Goal: Communication & Community: Answer question/provide support

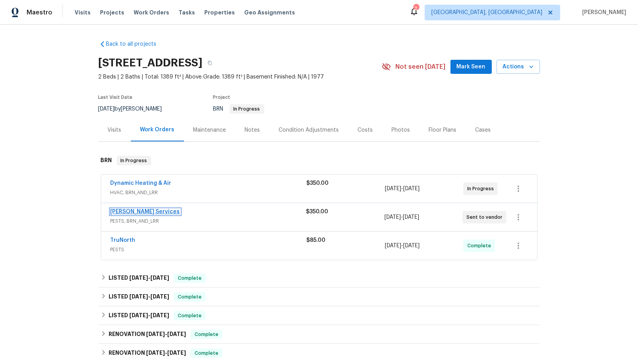
click at [149, 210] on link "[PERSON_NAME] Services" at bounding box center [146, 211] width 70 height 5
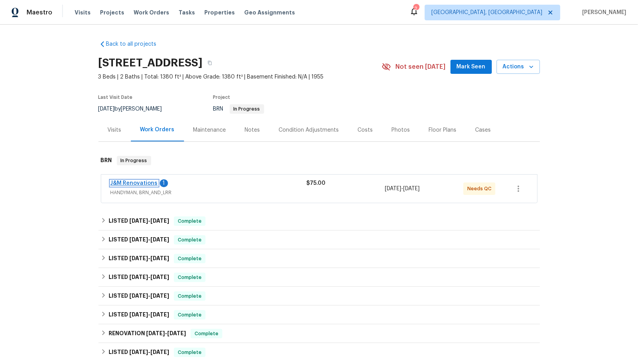
click at [144, 184] on link "J&M Renovations" at bounding box center [134, 183] width 47 height 5
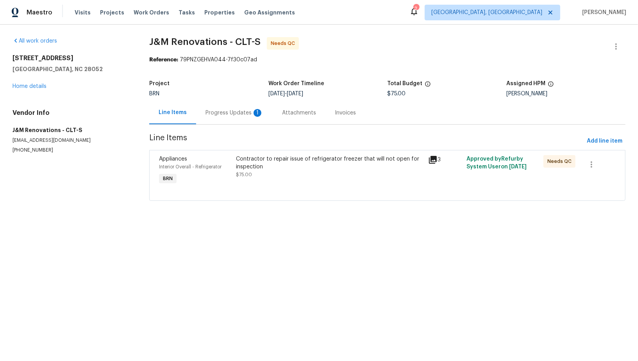
click at [212, 120] on div "Progress Updates 1" at bounding box center [234, 112] width 77 height 23
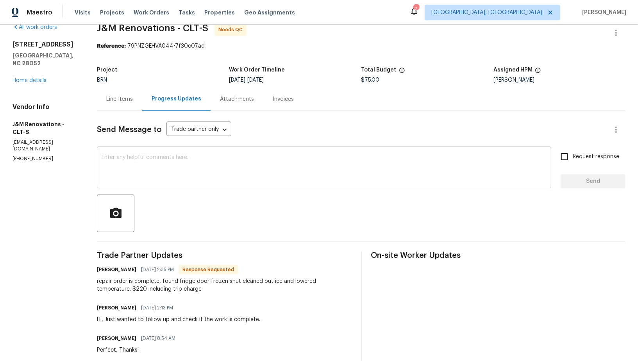
scroll to position [25, 0]
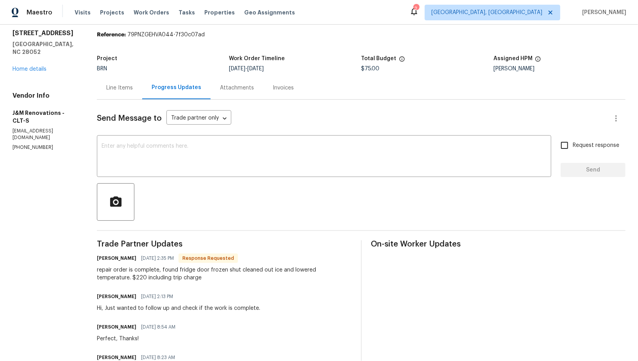
click at [119, 107] on div "Send Message to Trade partner only Trade partner only ​ x ​ Request response Se…" at bounding box center [361, 268] width 529 height 337
click at [118, 100] on div "Send Message to Trade partner only Trade partner only ​ x ​ Request response Se…" at bounding box center [361, 268] width 529 height 337
click at [116, 93] on div "Line Items" at bounding box center [119, 87] width 45 height 23
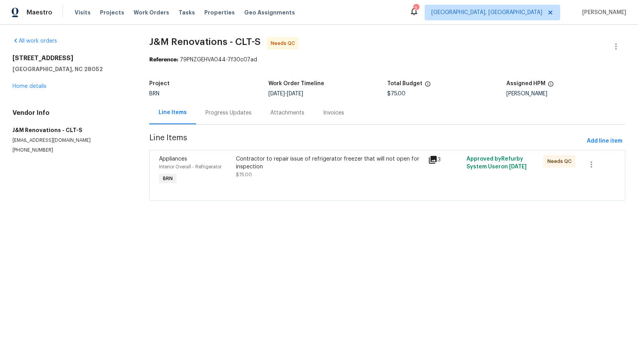
click at [265, 164] on div "Contractor to repair issue of refrigerator freezer that will not open for inspe…" at bounding box center [330, 163] width 188 height 16
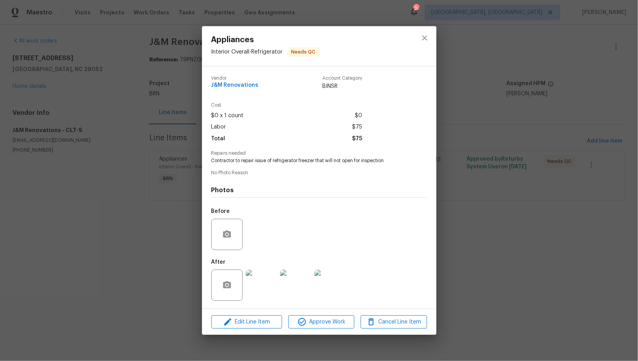
click at [266, 279] on img at bounding box center [261, 285] width 31 height 31
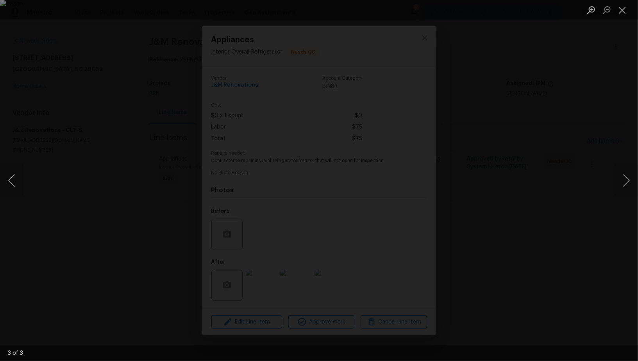
click at [547, 207] on div "Lightbox" at bounding box center [319, 180] width 638 height 361
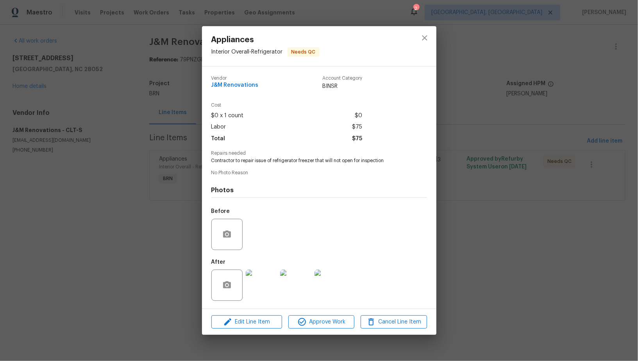
click at [294, 294] on img at bounding box center [295, 285] width 31 height 31
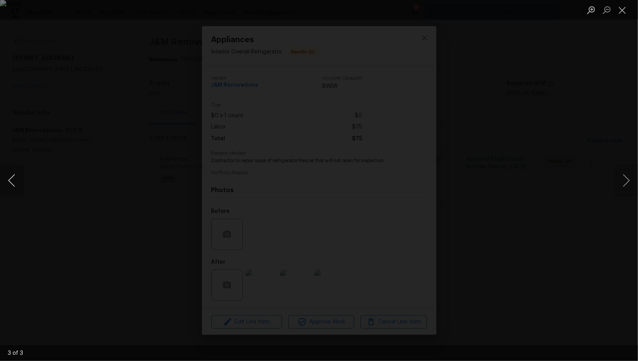
click at [14, 185] on button "Previous image" at bounding box center [11, 180] width 23 height 31
click at [8, 180] on button "Previous image" at bounding box center [11, 180] width 23 height 31
click at [29, 185] on div "Lightbox" at bounding box center [319, 180] width 638 height 361
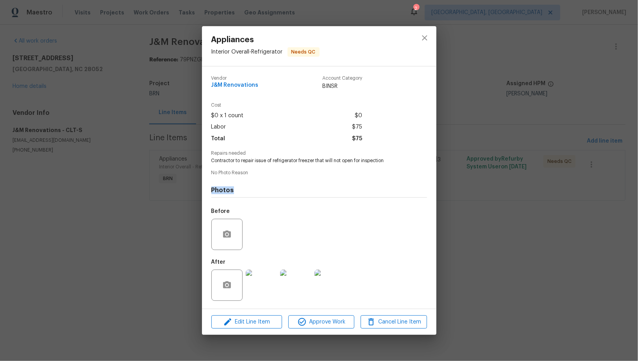
click at [29, 185] on div "Appliances Interior Overall - Refrigerator Needs QC Vendor J&M Renovations Acco…" at bounding box center [319, 180] width 638 height 361
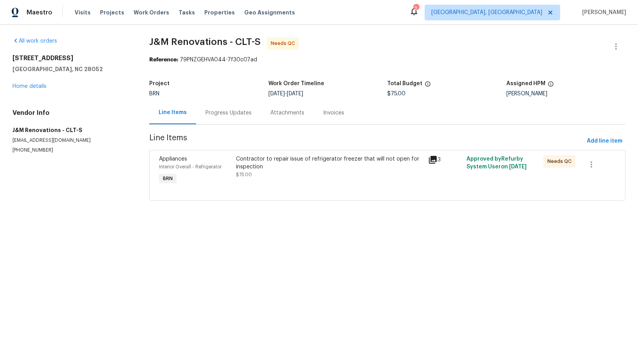
click at [238, 109] on div "Progress Updates" at bounding box center [229, 113] width 46 height 8
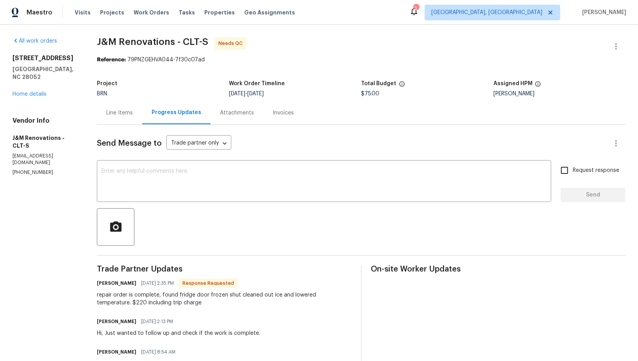
click at [127, 119] on div "Line Items" at bounding box center [119, 112] width 45 height 23
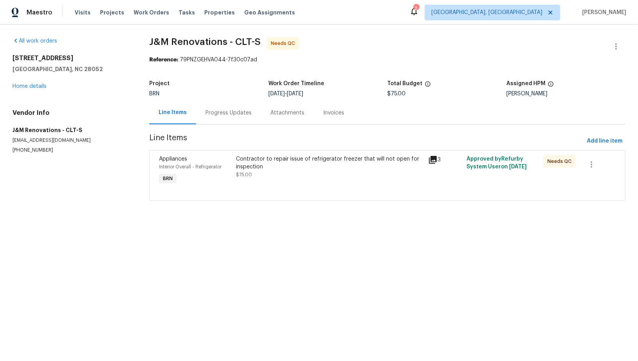
click at [255, 188] on div at bounding box center [387, 190] width 457 height 9
click at [258, 175] on div "Contractor to repair issue of refrigerator freezer that will not open for inspe…" at bounding box center [330, 166] width 188 height 23
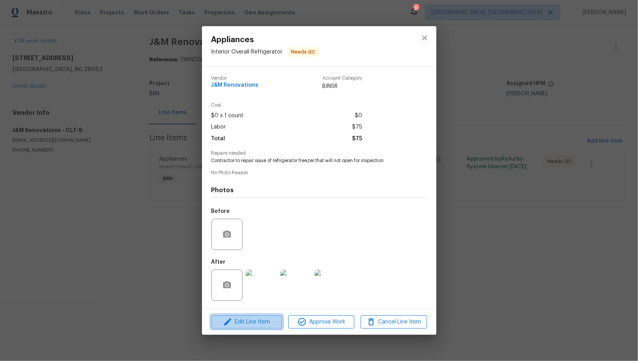
click at [241, 316] on button "Edit Line Item" at bounding box center [246, 322] width 71 height 14
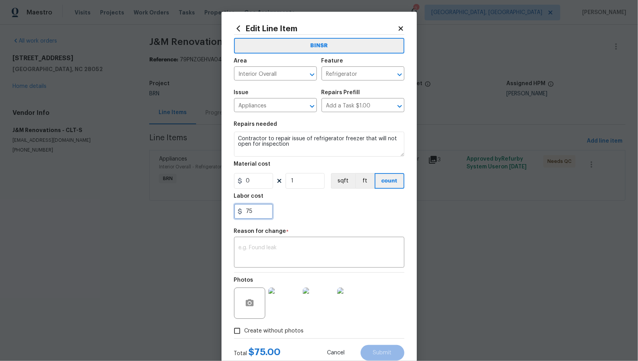
click at [254, 219] on input "75" at bounding box center [253, 212] width 39 height 16
type input "220"
click at [269, 260] on textarea at bounding box center [319, 253] width 161 height 16
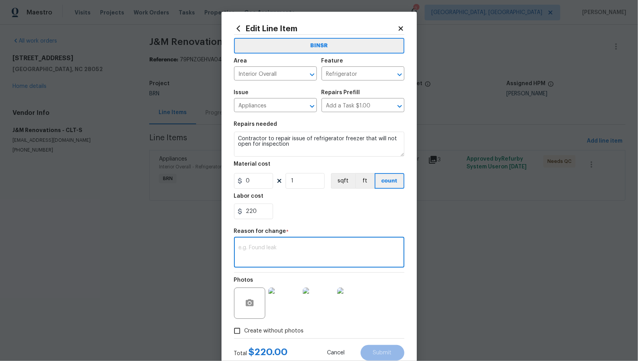
paste textarea "(PR) Updated per vendors final cost."
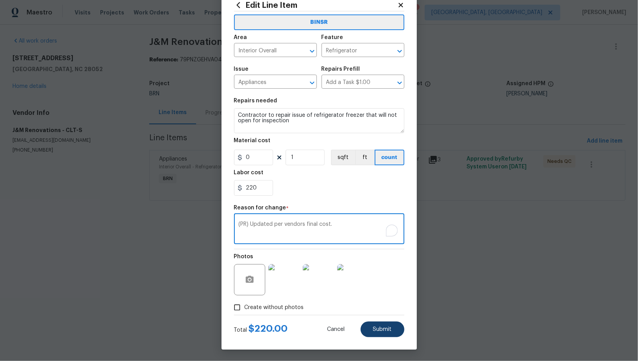
type textarea "(PR) Updated per vendors final cost."
click at [383, 327] on span "Submit" at bounding box center [382, 330] width 19 height 6
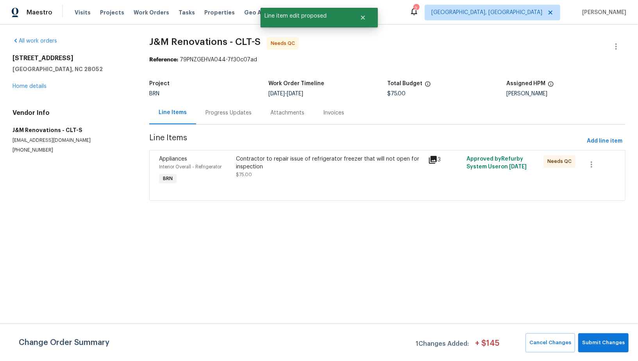
scroll to position [0, 0]
click at [603, 343] on span "Submit Changes" at bounding box center [603, 342] width 43 height 9
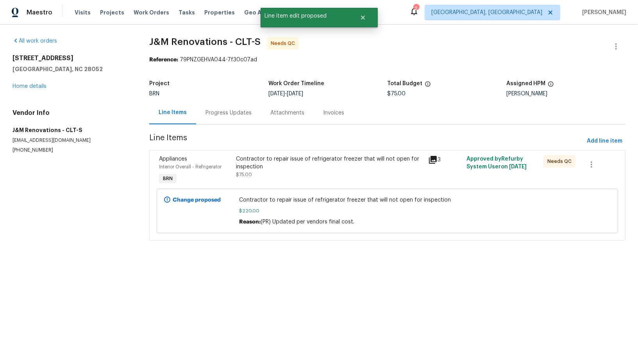
click at [232, 116] on div "Progress Updates" at bounding box center [229, 113] width 46 height 8
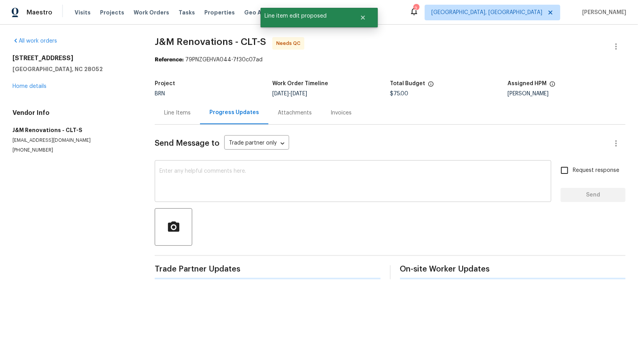
click at [208, 174] on textarea at bounding box center [352, 181] width 387 height 27
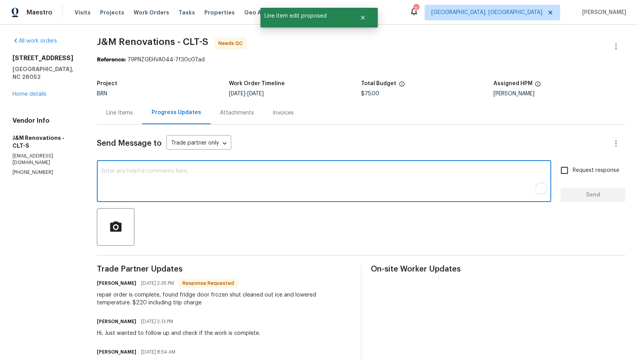
type textarea "I"
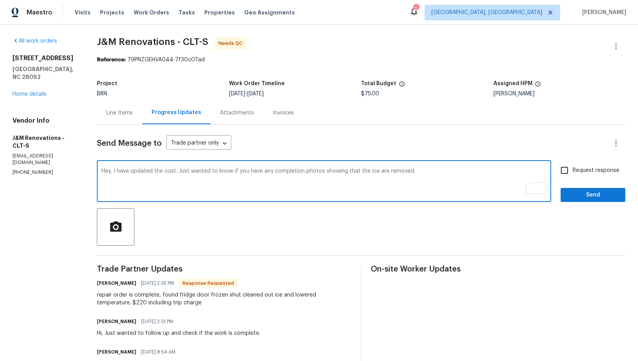
type textarea "Hey, I have updated the cost. Just wanted to know if you have any completion ph…"
click at [565, 170] on input "Request response" at bounding box center [564, 170] width 16 height 16
checkbox input "true"
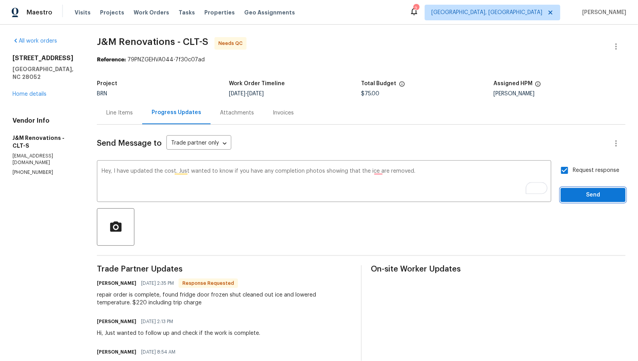
click at [575, 197] on span "Send" at bounding box center [593, 195] width 52 height 10
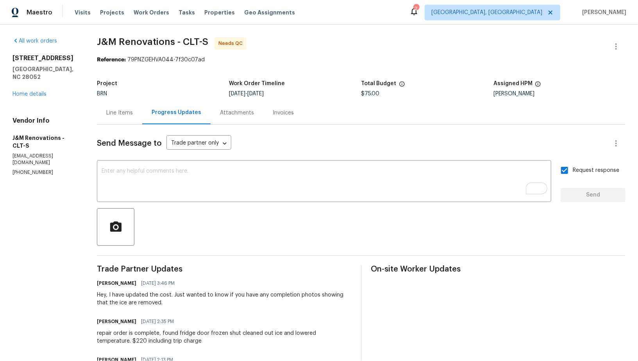
click at [55, 134] on h5 "J&M Renovations - CLT-S" at bounding box center [46, 142] width 66 height 16
drag, startPoint x: 57, startPoint y: 130, endPoint x: 0, endPoint y: 133, distance: 57.2
click at [0, 134] on div "All work orders 924 Springdale Ln Gastonia, NC 28052 Home details Vendor Info J…" at bounding box center [319, 269] width 638 height 488
copy h5 "J&M Renovations"
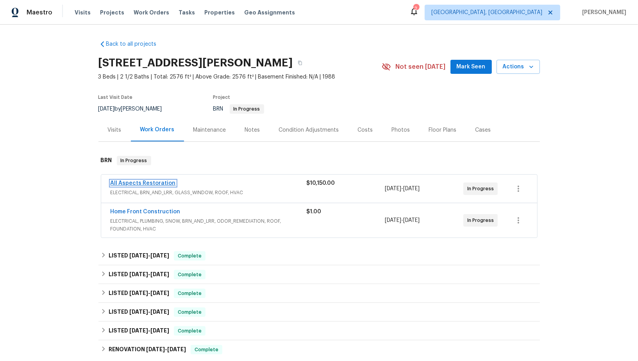
click at [139, 181] on link "All Aspects Restoration" at bounding box center [143, 183] width 65 height 5
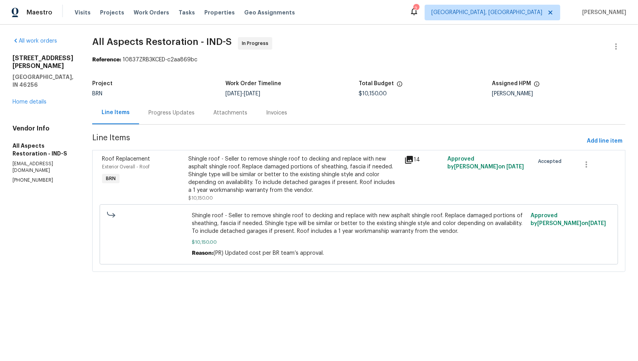
click at [172, 113] on div "Progress Updates" at bounding box center [171, 113] width 46 height 8
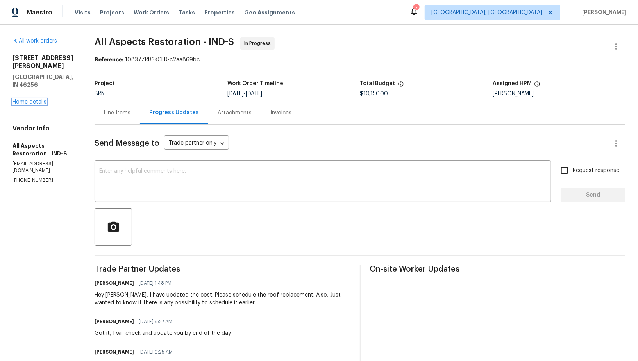
click at [35, 99] on link "Home details" at bounding box center [30, 101] width 34 height 5
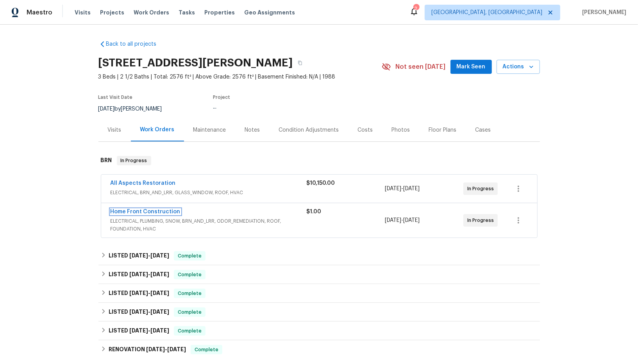
click at [150, 210] on link "Home Front Construction" at bounding box center [146, 211] width 70 height 5
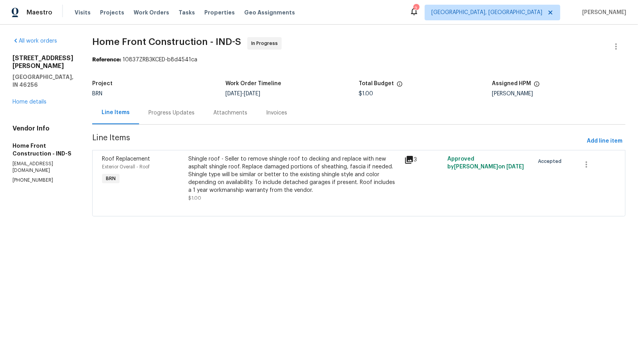
click at [195, 113] on div "Progress Updates" at bounding box center [171, 113] width 46 height 8
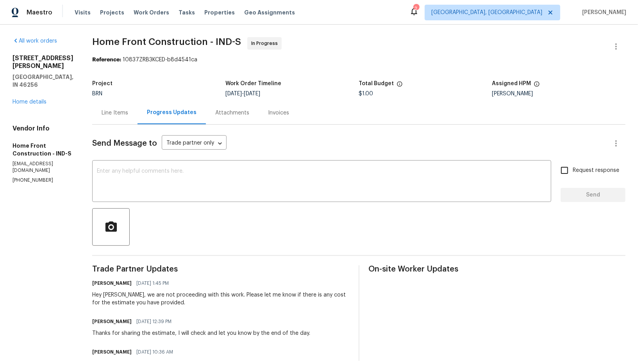
scroll to position [9, 0]
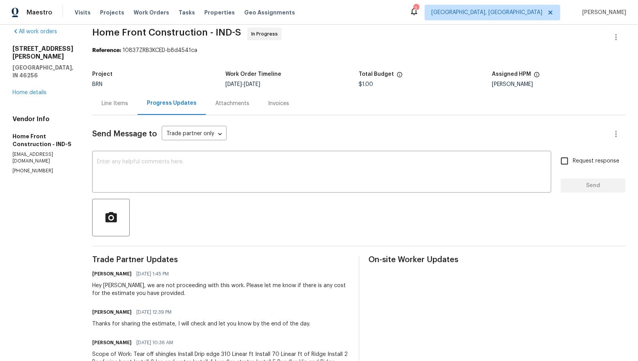
click at [138, 108] on div "Line Items" at bounding box center [114, 103] width 45 height 23
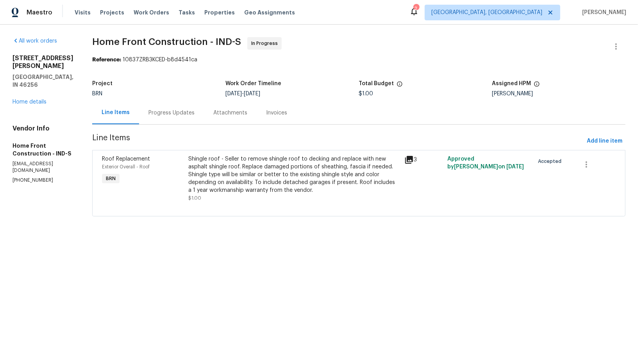
click at [242, 170] on div "Shingle roof - Seller to remove shingle roof to decking and replace with new as…" at bounding box center [293, 174] width 211 height 39
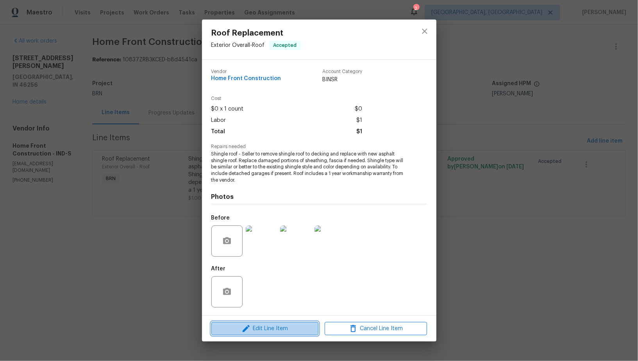
click at [250, 325] on icon "button" at bounding box center [246, 328] width 9 height 9
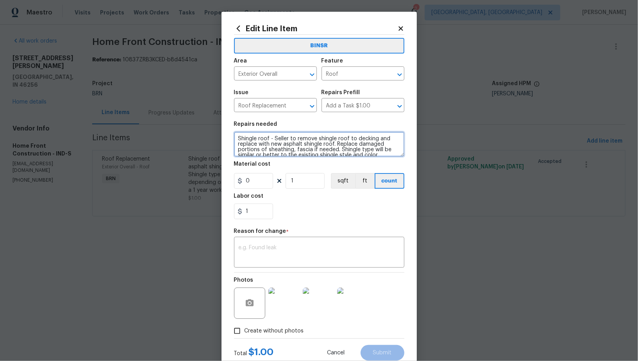
click at [240, 140] on textarea "Shingle roof - Seller to remove shingle roof to decking and replace with new as…" at bounding box center [319, 144] width 170 height 25
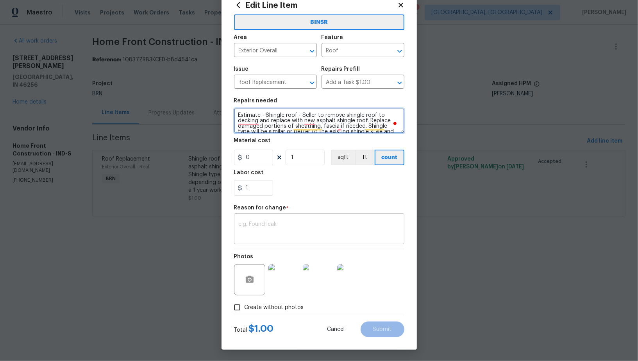
type textarea "Estimate - Shingle roof - Seller to remove shingle roof to decking and replace …"
click at [269, 230] on textarea at bounding box center [319, 230] width 161 height 16
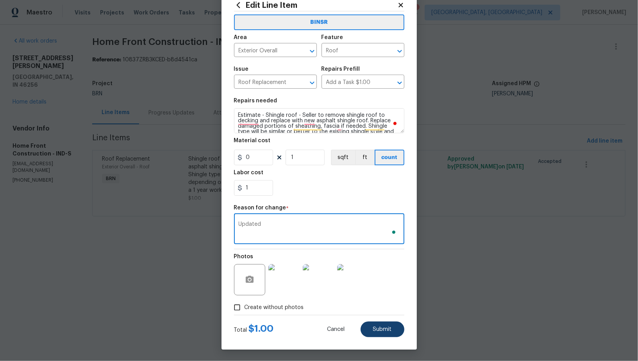
type textarea "Updated"
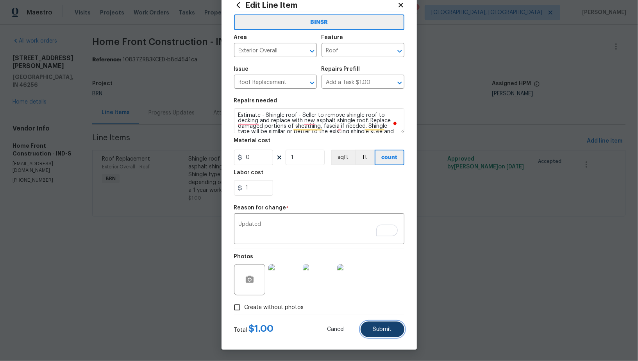
click at [385, 325] on button "Submit" at bounding box center [383, 330] width 44 height 16
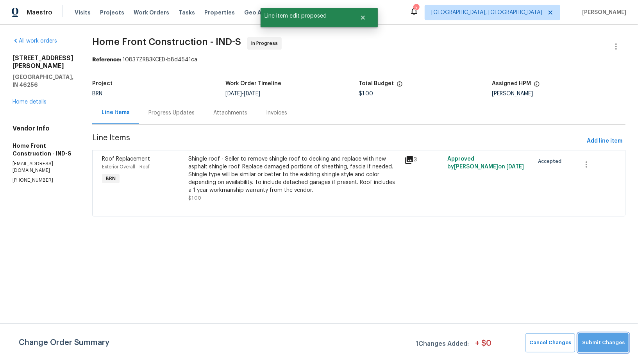
click at [607, 347] on span "Submit Changes" at bounding box center [603, 342] width 43 height 9
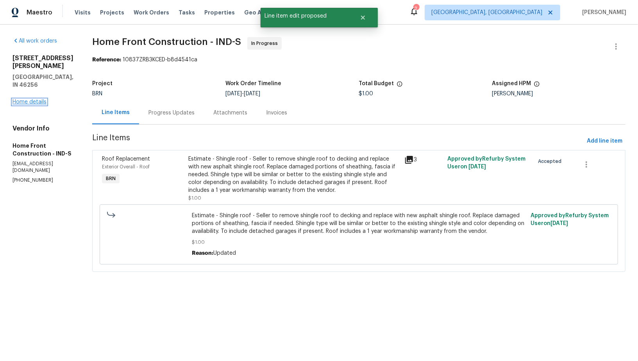
click at [34, 99] on link "Home details" at bounding box center [30, 101] width 34 height 5
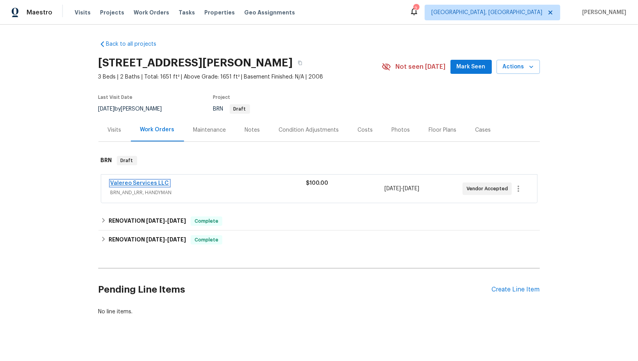
click at [135, 182] on link "Valereo Services LLC" at bounding box center [140, 183] width 59 height 5
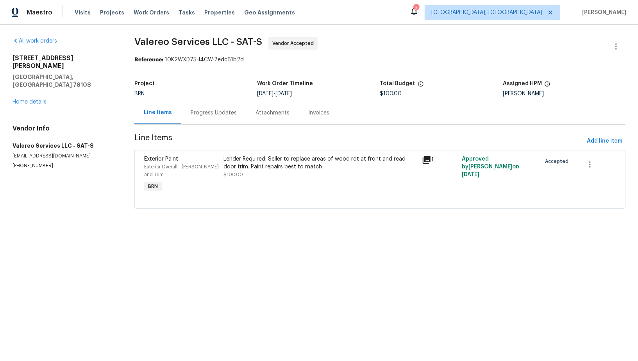
click at [189, 112] on div "Progress Updates" at bounding box center [213, 112] width 65 height 23
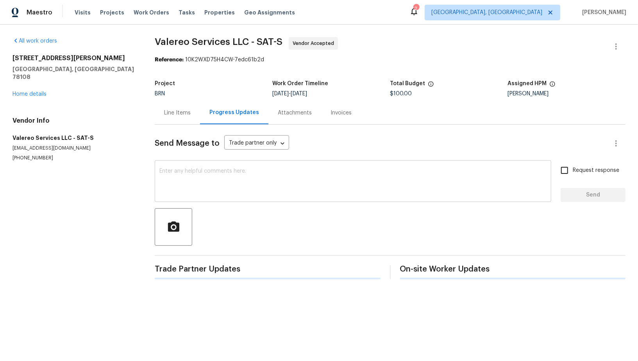
click at [207, 181] on textarea at bounding box center [352, 181] width 387 height 27
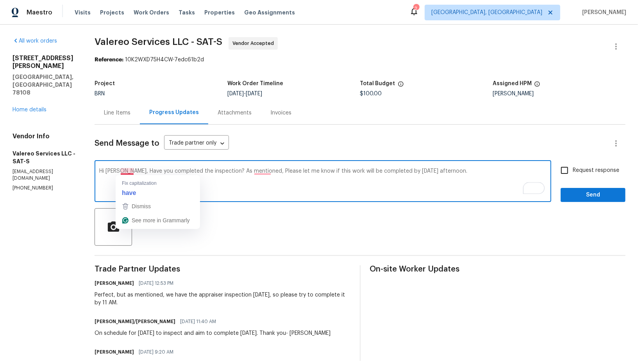
click at [130, 172] on textarea "Hi Kelly, Have you completed the inspection? As mentioned, Please let me know i…" at bounding box center [322, 181] width 447 height 27
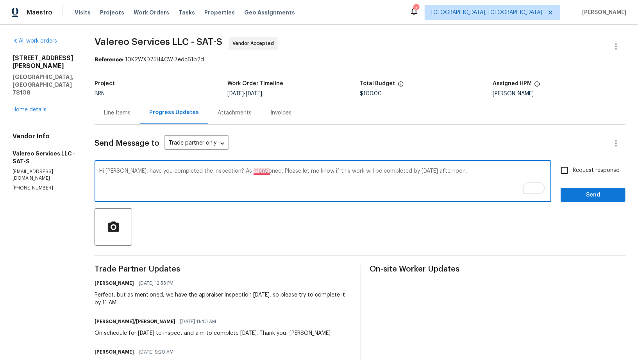
click at [270, 171] on textarea "Hi Kelly, have you completed the inspection? As mentioned, Please let me know i…" at bounding box center [322, 181] width 447 height 27
type textarea "Hi Kelly, have you completed the inspection? As mentioned, please let me know i…"
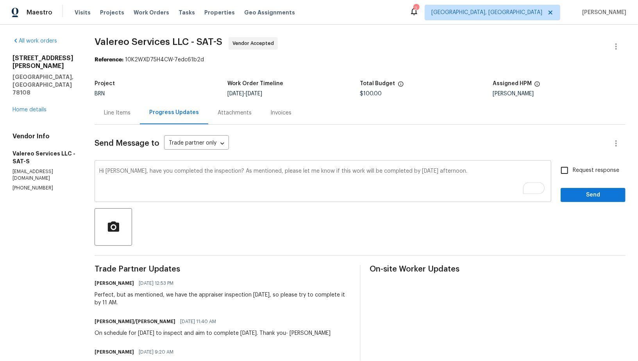
click at [495, 166] on div "Hi Kelly, have you completed the inspection? As mentioned, please let me know i…" at bounding box center [323, 182] width 457 height 40
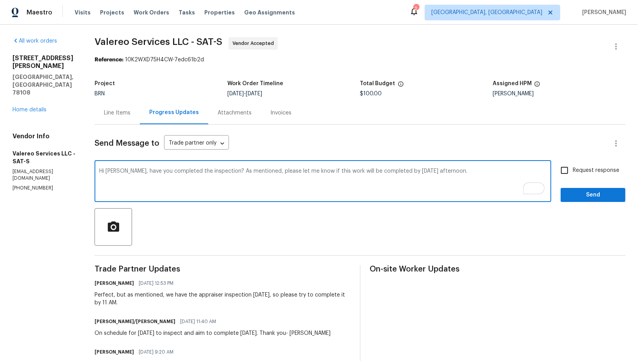
click at [565, 171] on input "Request response" at bounding box center [564, 170] width 16 height 16
checkbox input "true"
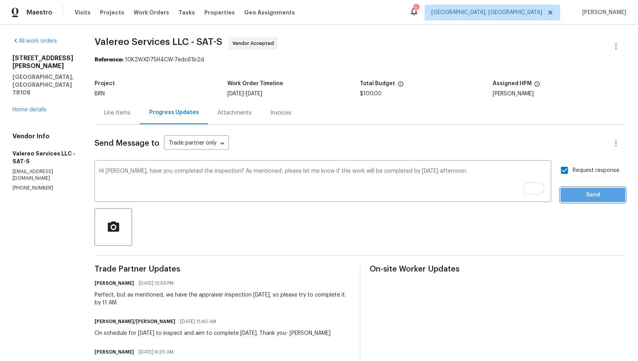
click at [577, 192] on span "Send" at bounding box center [593, 195] width 52 height 10
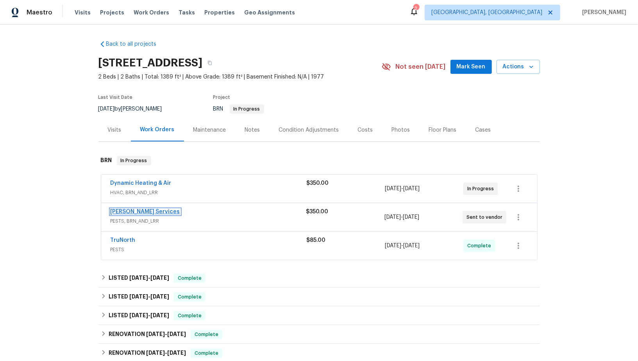
click at [132, 211] on link "[PERSON_NAME] Services" at bounding box center [146, 211] width 70 height 5
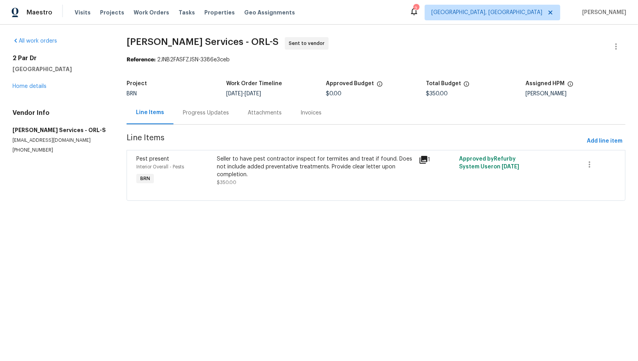
click at [54, 131] on h5 "[PERSON_NAME] Services - ORL-S" at bounding box center [60, 130] width 95 height 8
drag, startPoint x: 55, startPoint y: 131, endPoint x: 8, endPoint y: 127, distance: 47.0
click at [8, 127] on div "All work orders [STREET_ADDRESS] Home details Vendor Info [PERSON_NAME] Service…" at bounding box center [319, 124] width 638 height 198
copy h5 "[PERSON_NAME] Services"
